Goal: Transaction & Acquisition: Book appointment/travel/reservation

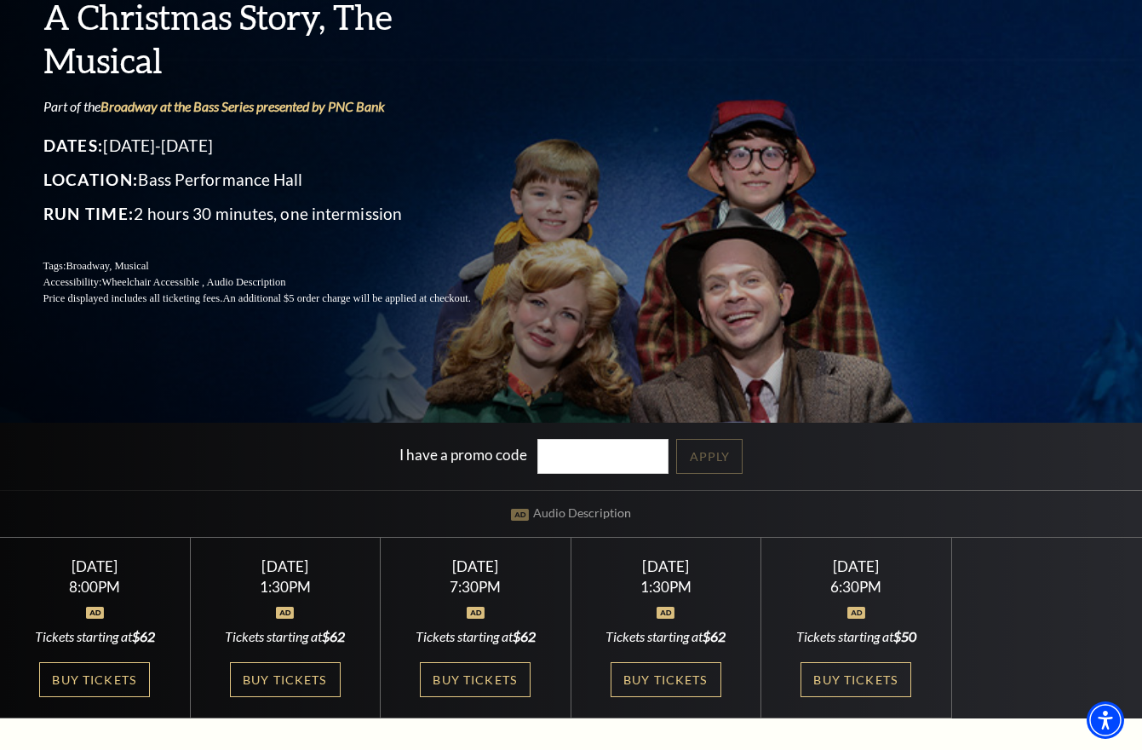
scroll to position [170, 0]
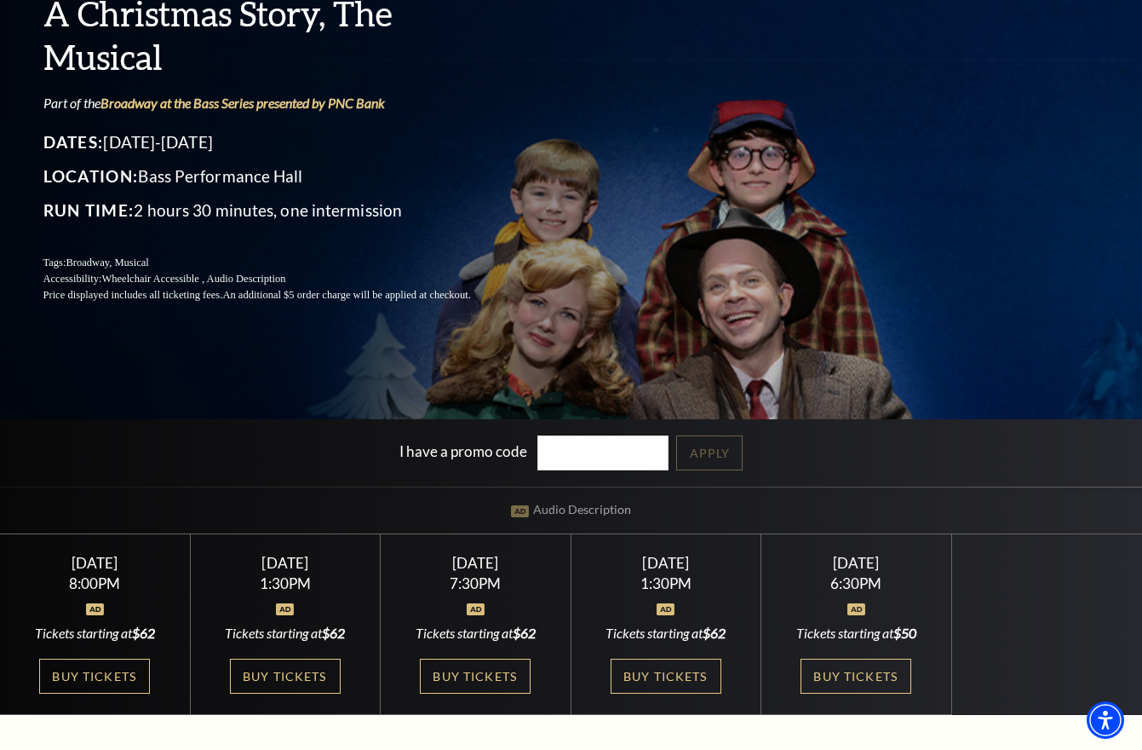
click at [511, 574] on div "Saturday December 6 7:30PM Tickets starting at $62 Buy Tickets" at bounding box center [476, 624] width 191 height 181
click at [505, 678] on link "Buy Tickets" at bounding box center [475, 675] width 111 height 35
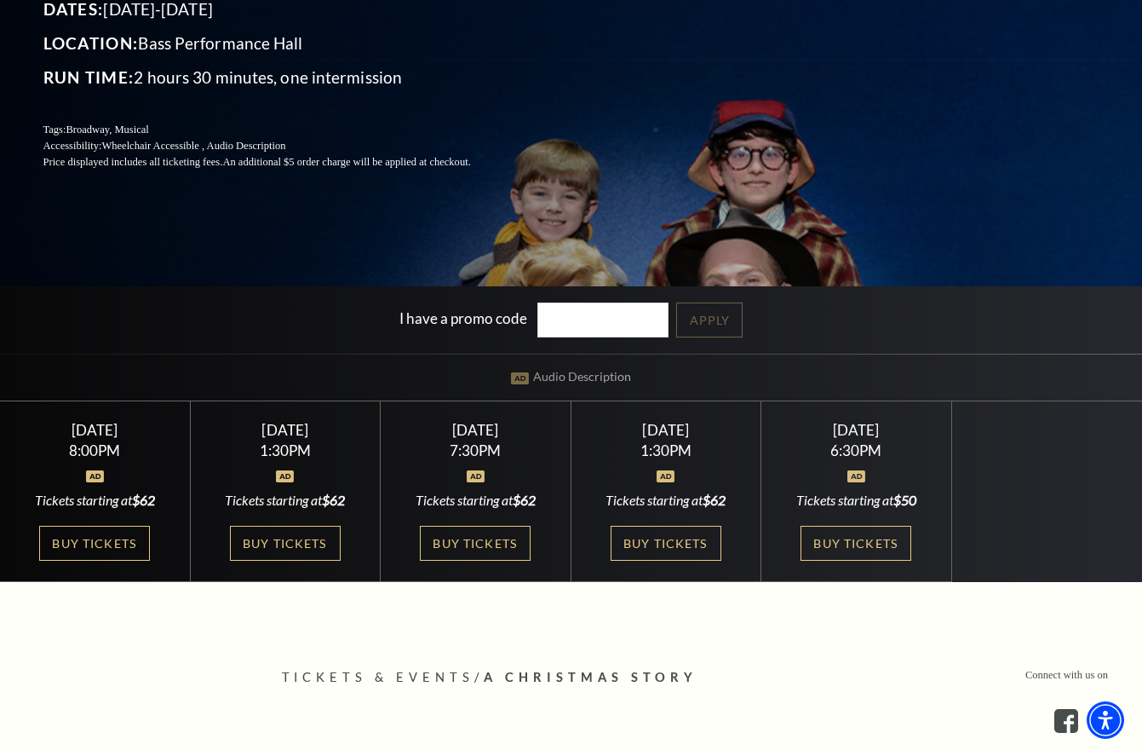
scroll to position [341, 0]
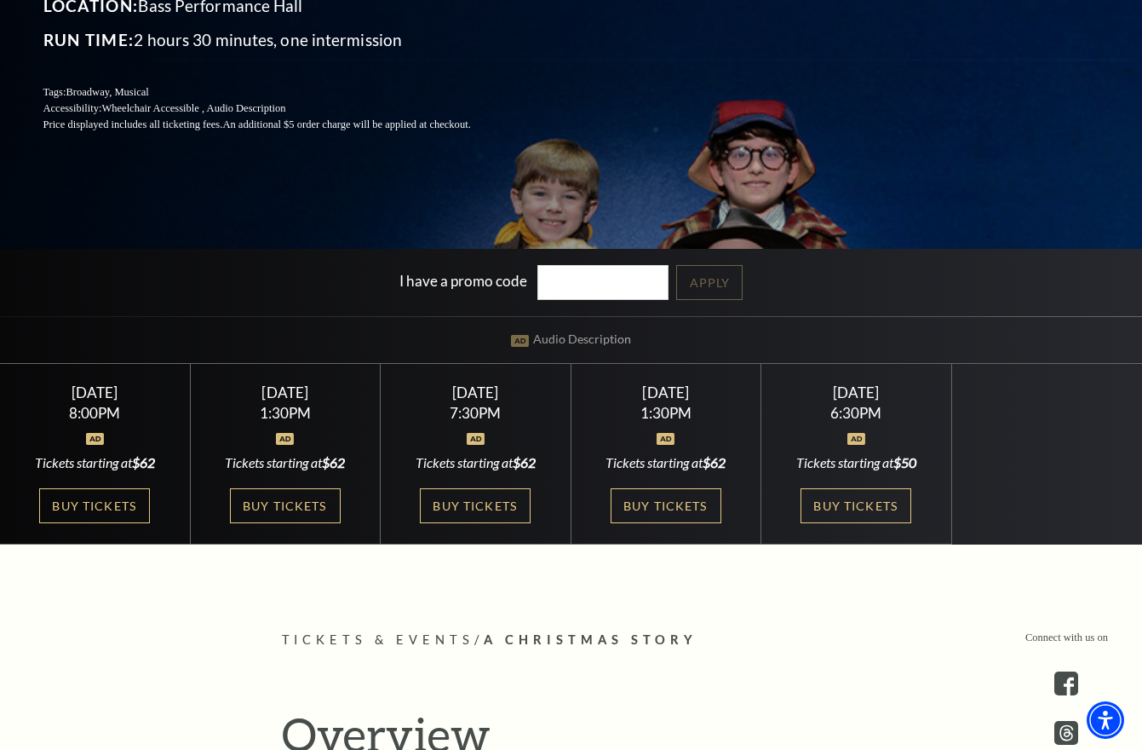
click at [307, 415] on div "1:30PM" at bounding box center [284, 412] width 149 height 14
click at [679, 503] on link "Buy Tickets" at bounding box center [666, 505] width 111 height 35
click at [666, 440] on img at bounding box center [666, 439] width 18 height 12
click at [690, 508] on link "Buy Tickets" at bounding box center [666, 505] width 111 height 35
click at [285, 511] on link "Buy Tickets" at bounding box center [285, 505] width 111 height 35
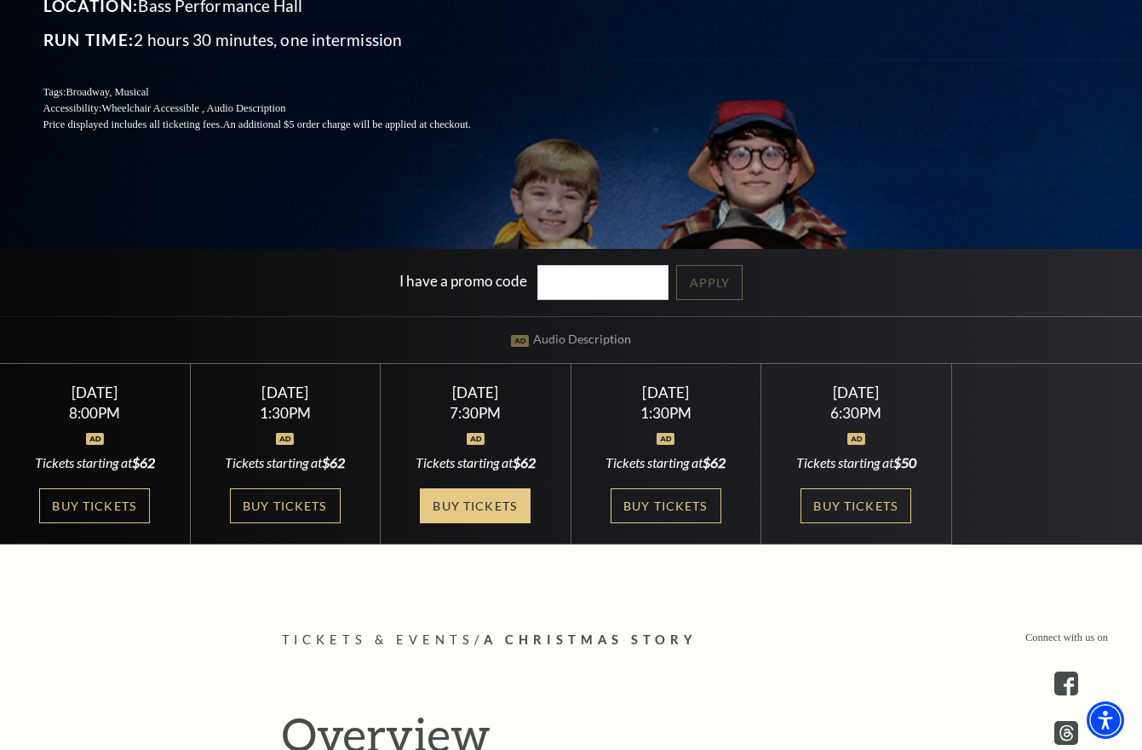
click at [443, 500] on link "Buy Tickets" at bounding box center [475, 505] width 111 height 35
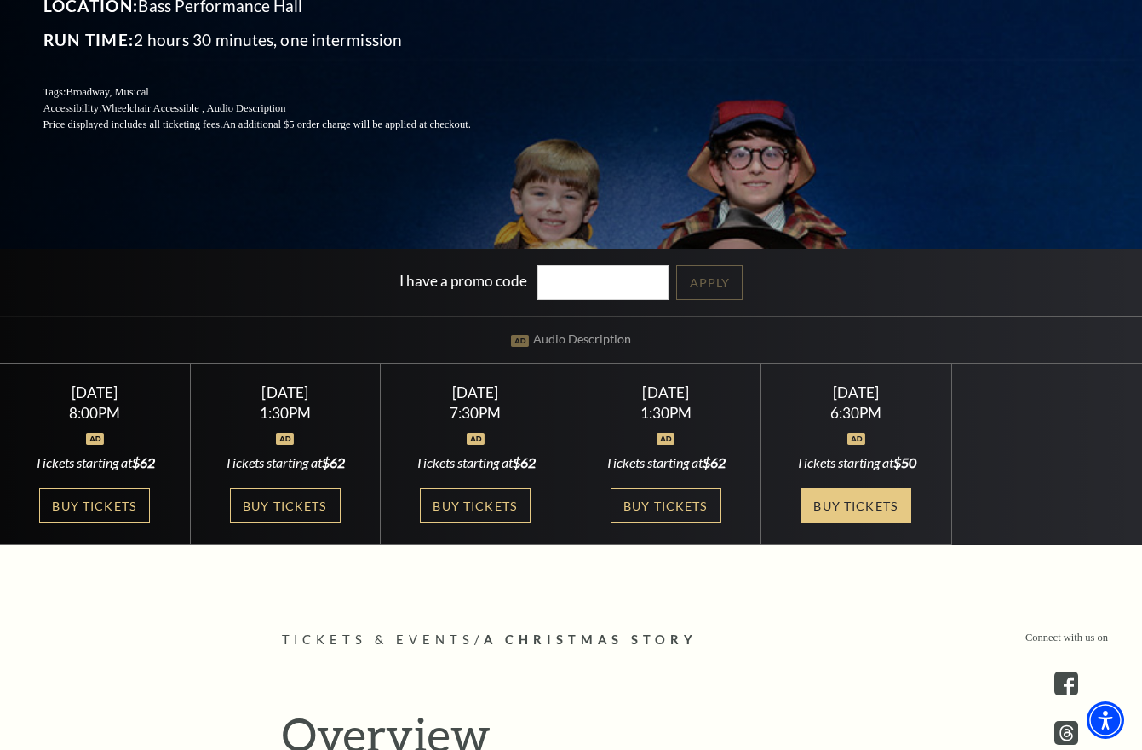
click at [836, 495] on link "Buy Tickets" at bounding box center [856, 505] width 111 height 35
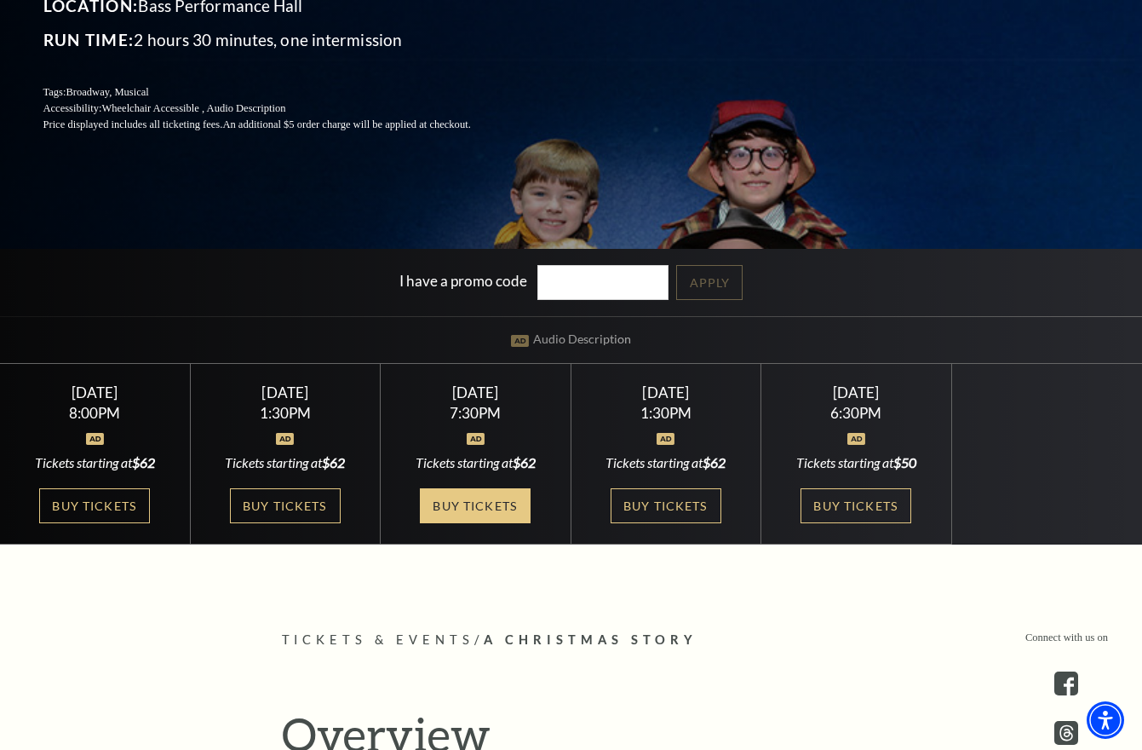
click at [463, 508] on link "Buy Tickets" at bounding box center [475, 505] width 111 height 35
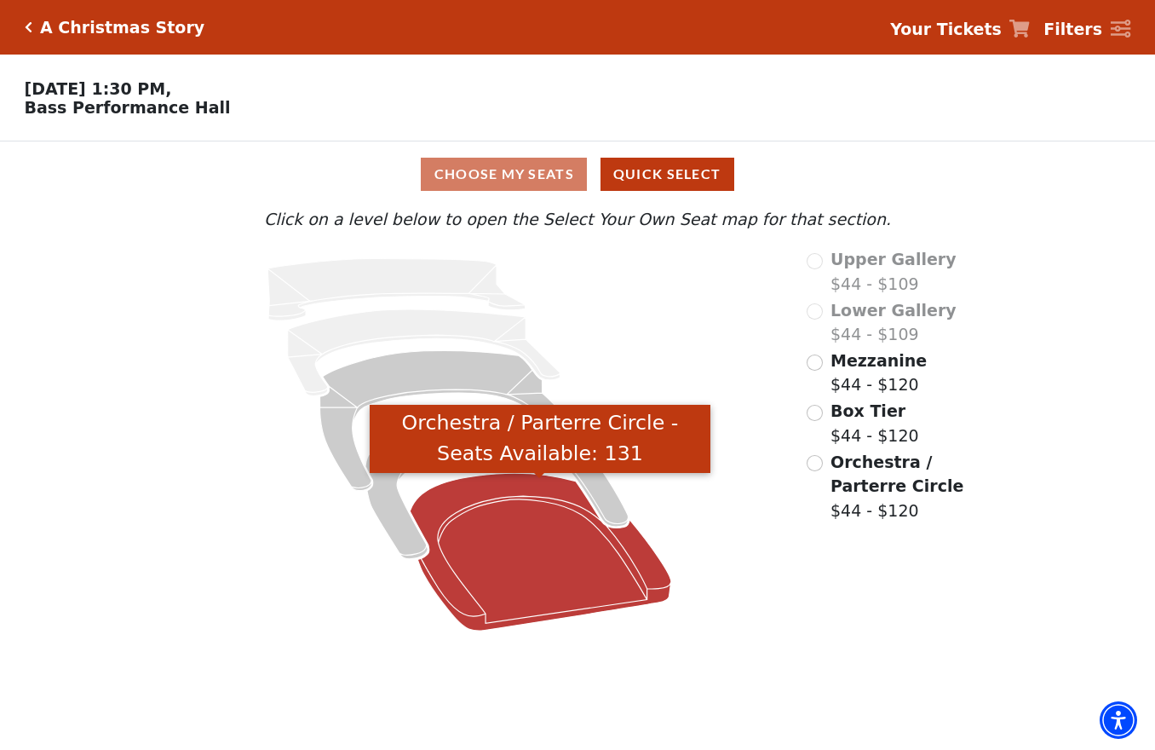
click at [495, 511] on icon "Orchestra / Parterre Circle - Seats Available: 131" at bounding box center [540, 552] width 261 height 158
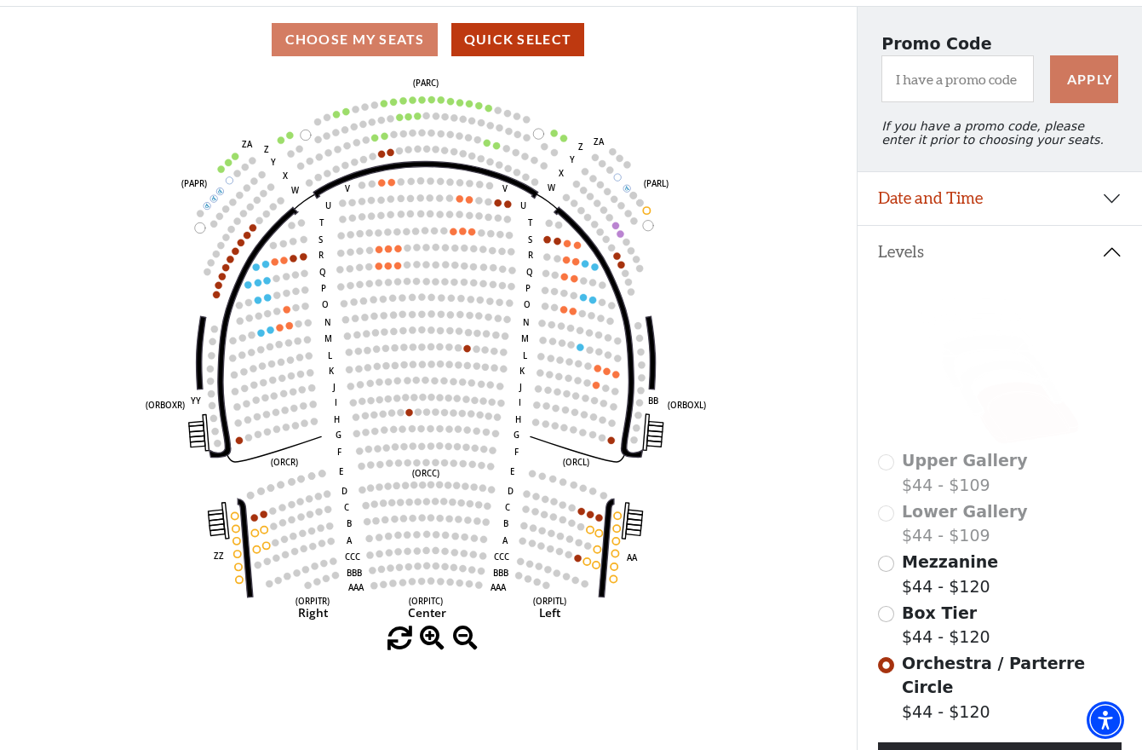
scroll to position [164, 0]
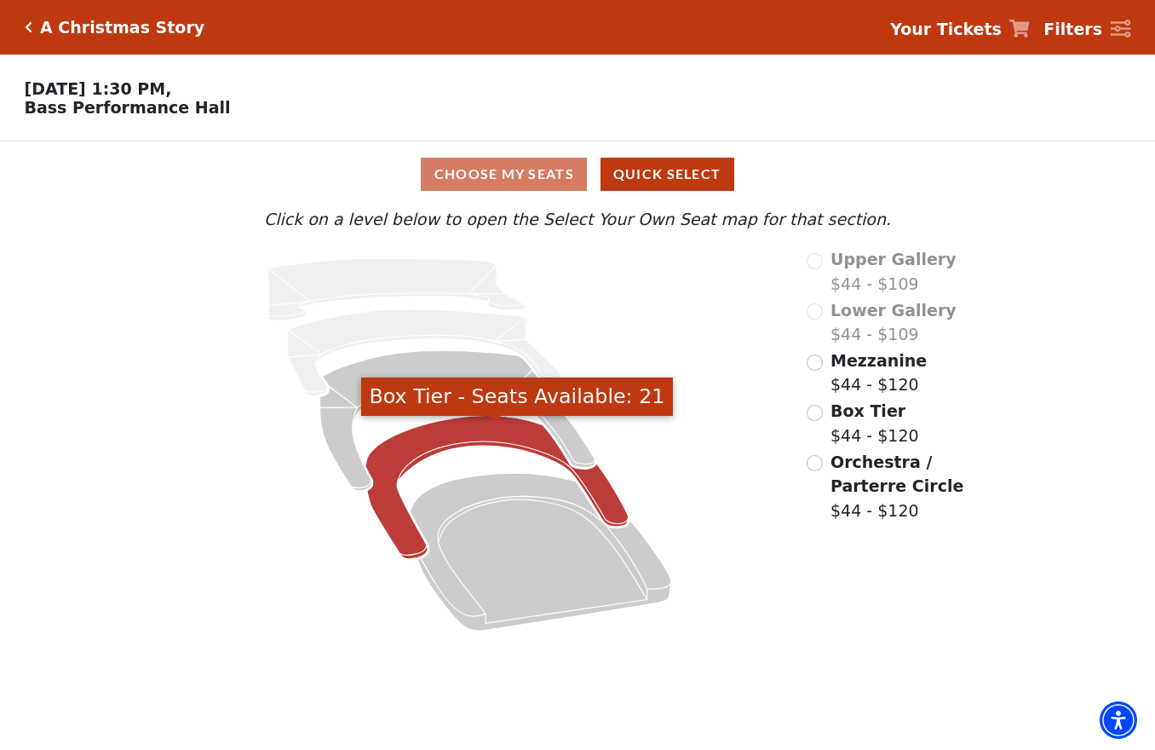
click at [512, 446] on icon "Box Tier - Seats Available: 21" at bounding box center [496, 487] width 263 height 143
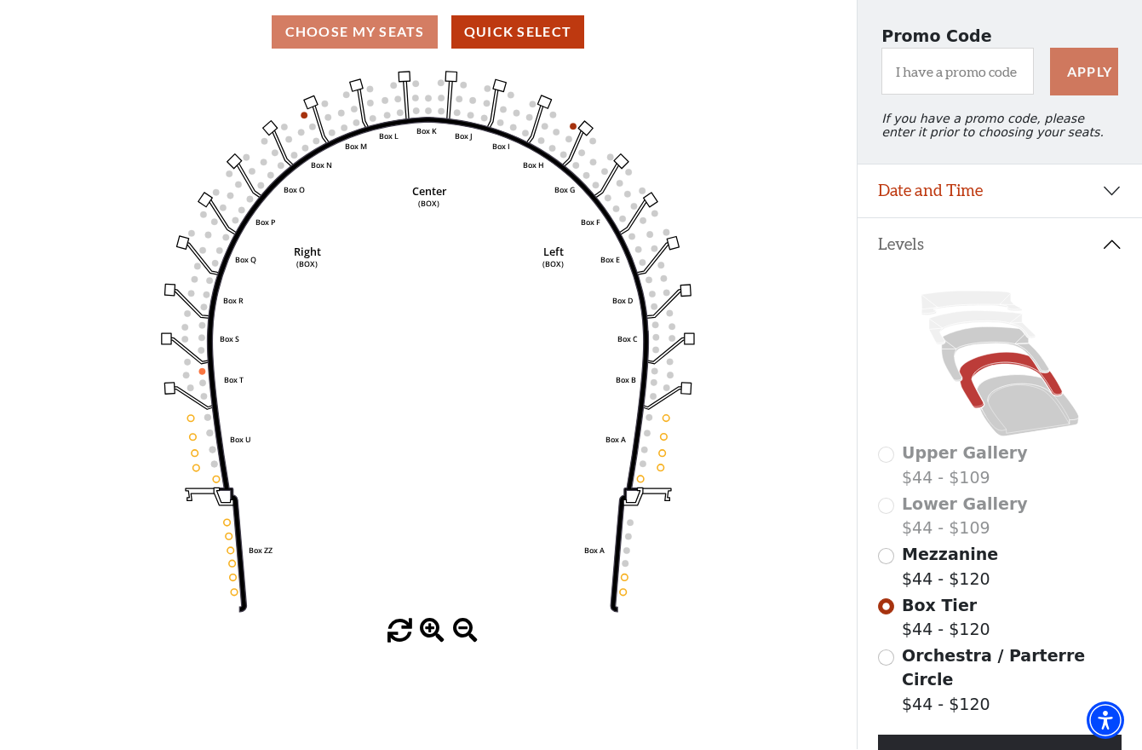
scroll to position [135, 0]
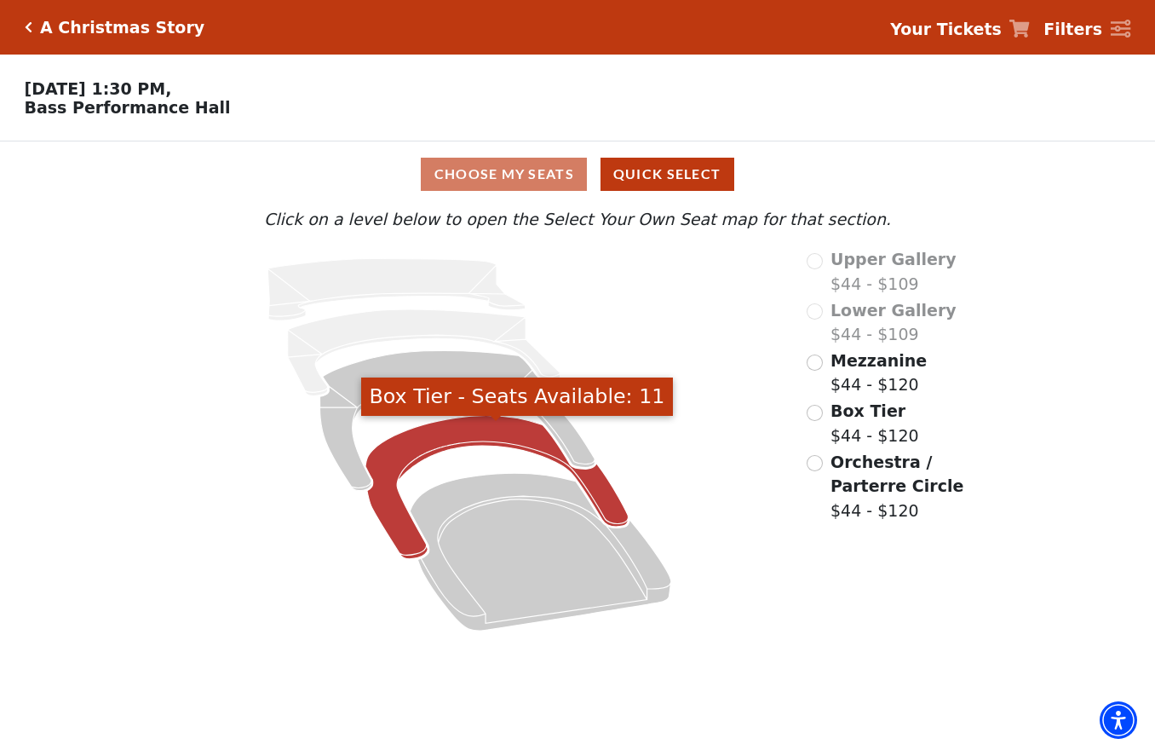
click at [454, 442] on icon "Box Tier - Seats Available: 11" at bounding box center [496, 487] width 263 height 143
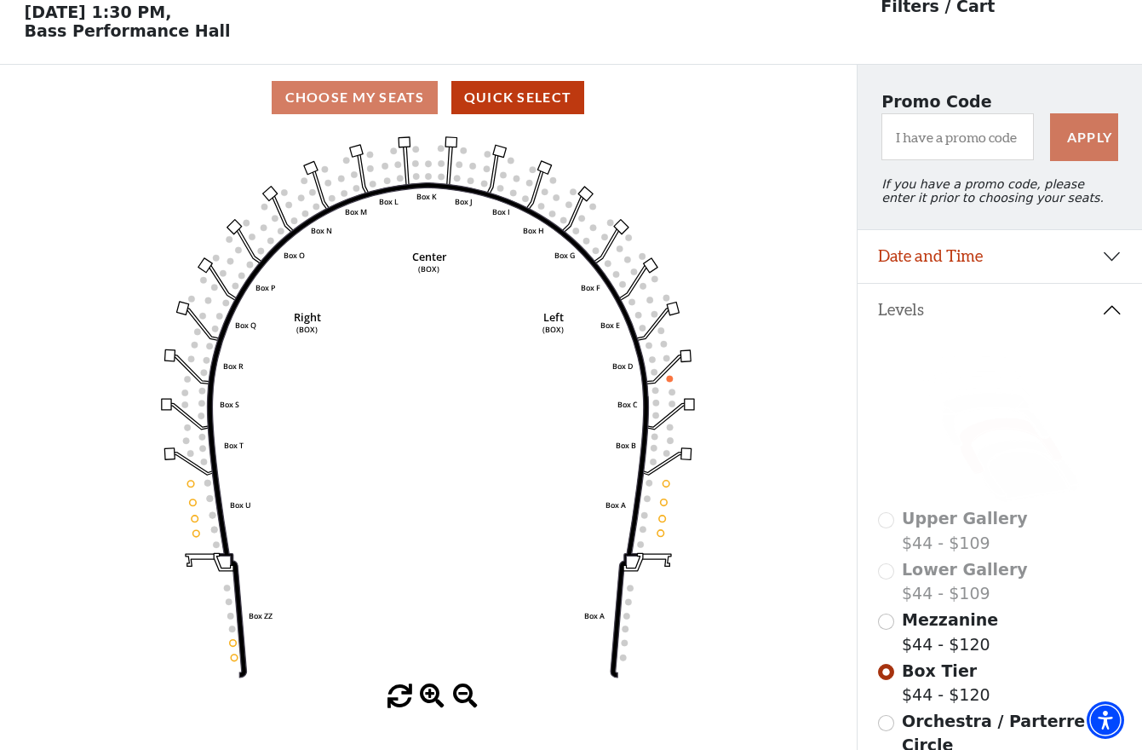
scroll to position [79, 0]
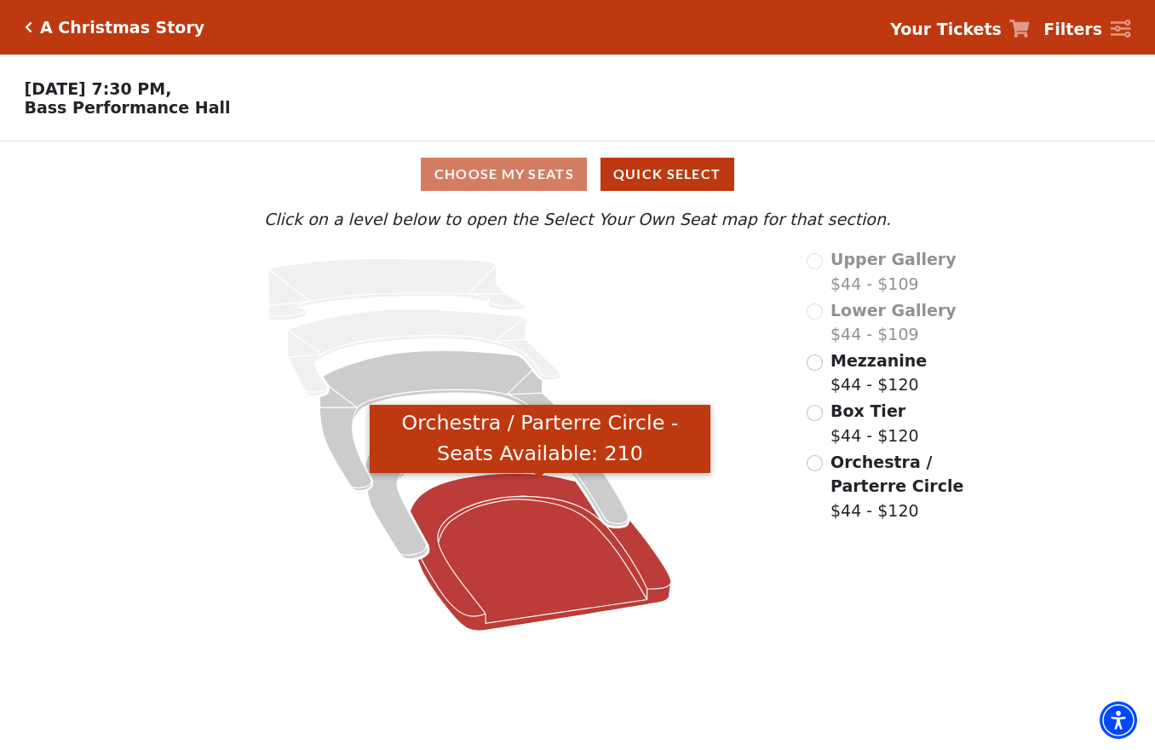
click at [544, 532] on icon "Orchestra / Parterre Circle - Seats Available: 210" at bounding box center [540, 552] width 261 height 158
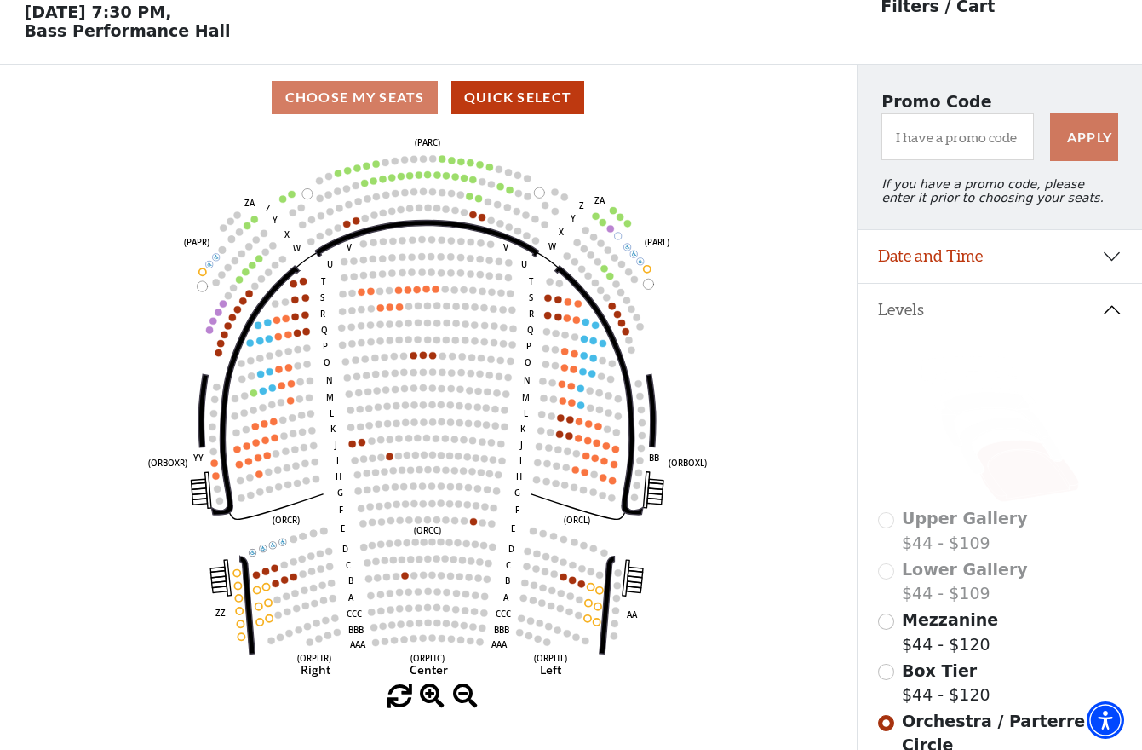
scroll to position [79, 0]
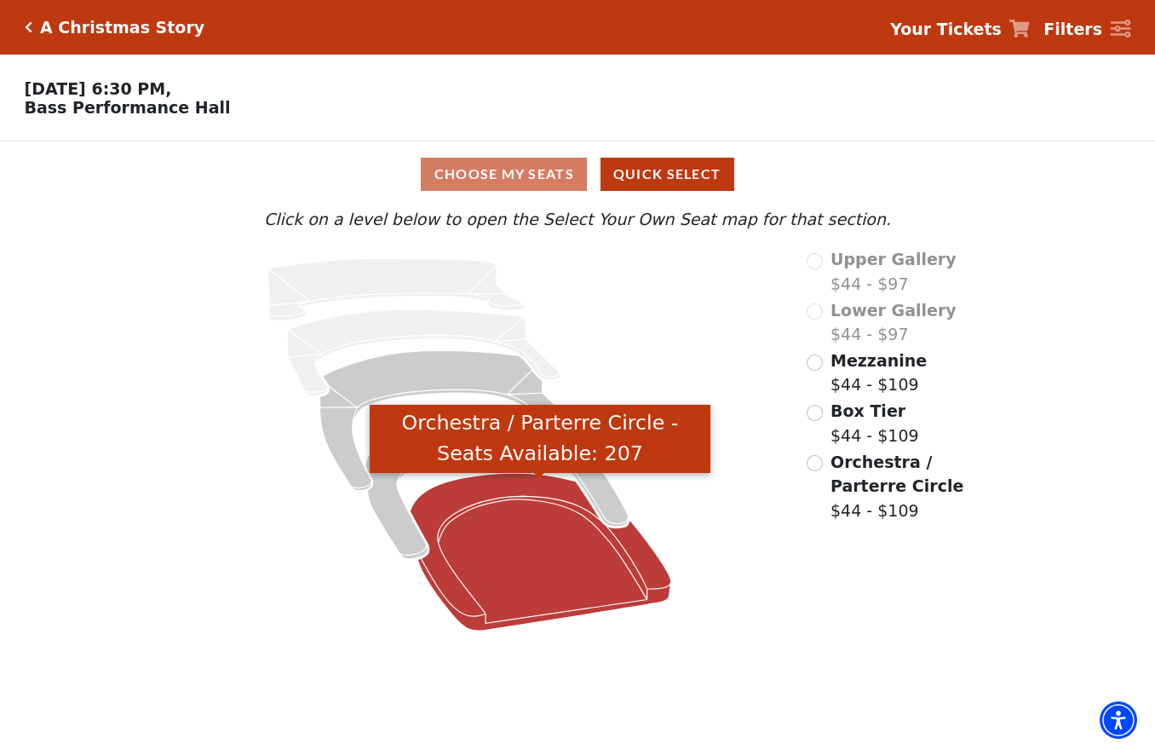
click at [532, 500] on icon "Orchestra / Parterre Circle - Seats Available: 207" at bounding box center [540, 552] width 261 height 158
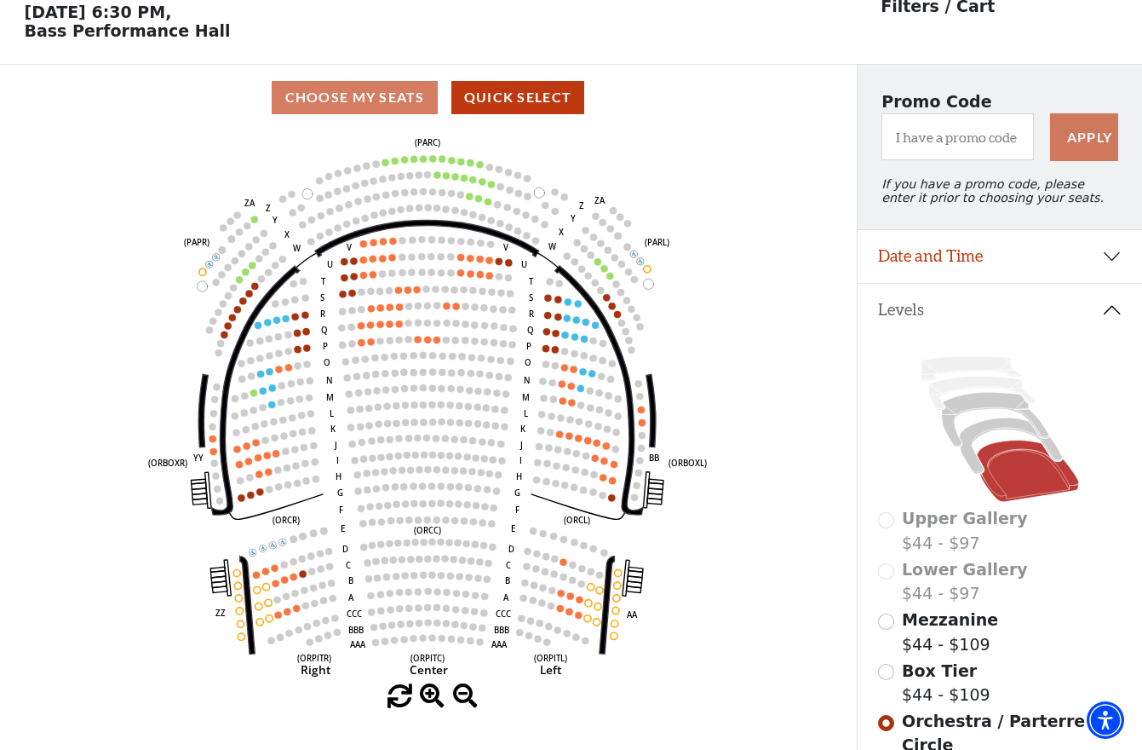
scroll to position [79, 0]
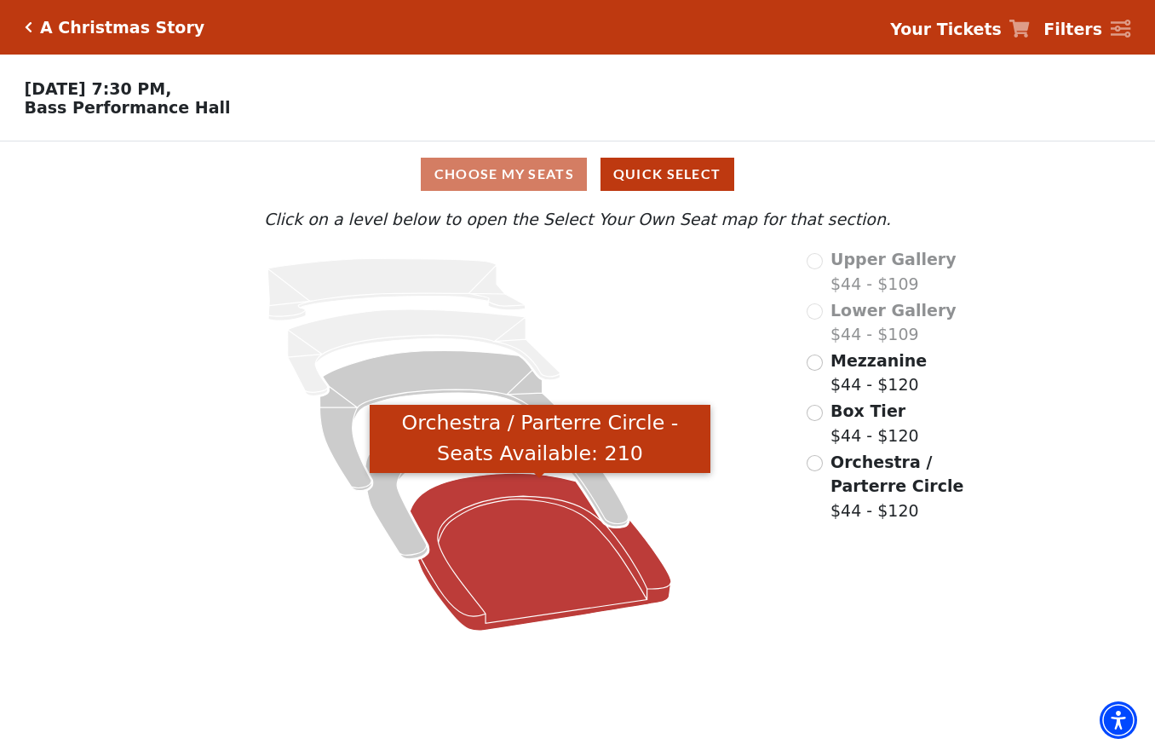
click at [492, 529] on icon "Orchestra / Parterre Circle - Seats Available: 210" at bounding box center [540, 552] width 261 height 158
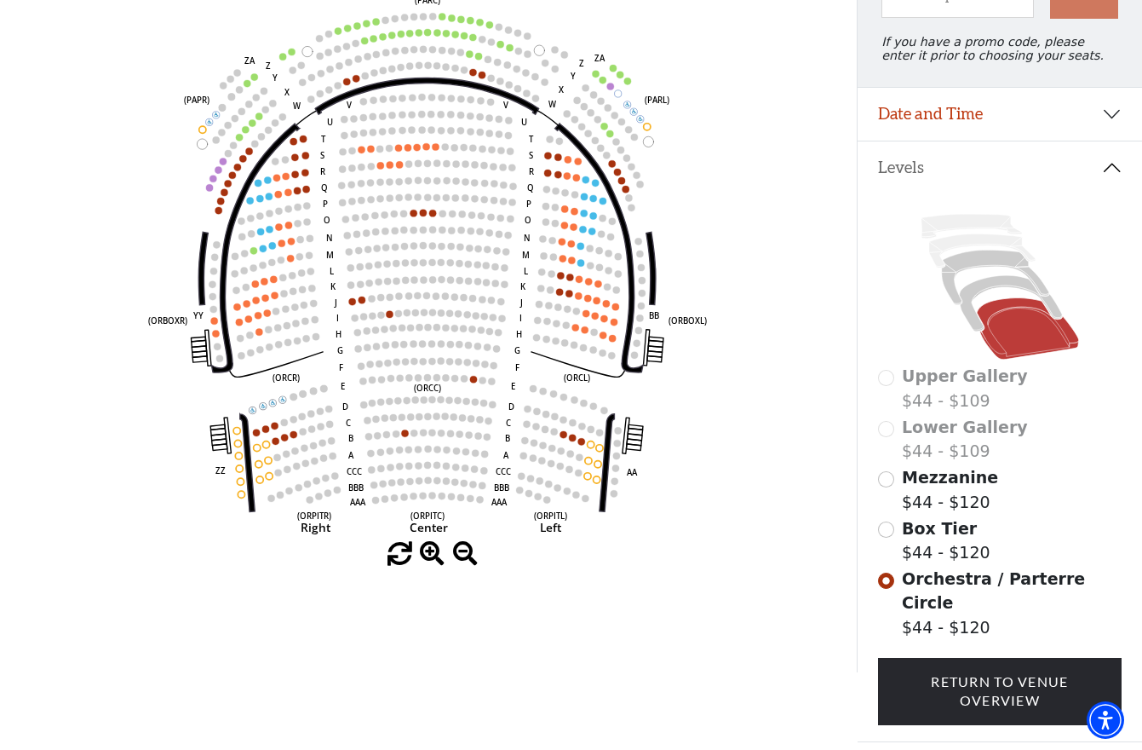
scroll to position [250, 0]
